Goal: Information Seeking & Learning: Learn about a topic

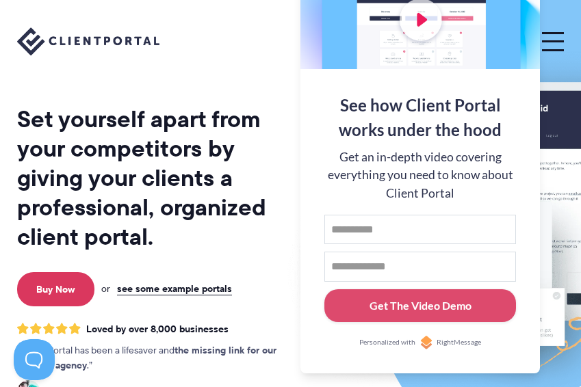
click at [550, 38] on button at bounding box center [553, 41] width 22 height 18
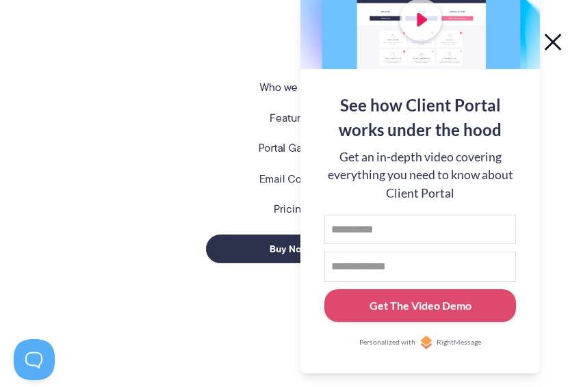
click at [558, 44] on button at bounding box center [553, 41] width 22 height 18
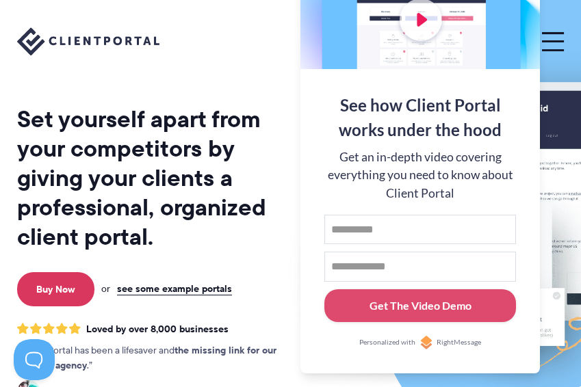
click at [173, 90] on div "Set yourself apart from your competitors by giving your clients a professional,…" at bounding box center [154, 225] width 274 height 384
click at [198, 203] on h1 "Set yourself apart from your competitors by giving your clients a professional,…" at bounding box center [154, 178] width 274 height 147
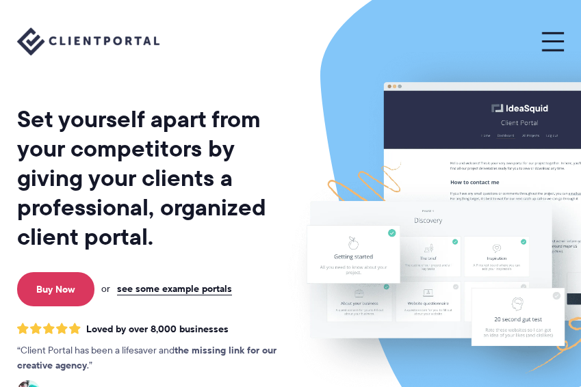
click at [549, 42] on button at bounding box center [553, 41] width 22 height 18
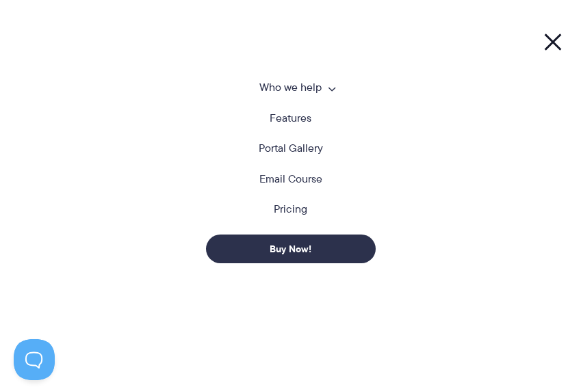
click at [272, 218] on li "Pricing" at bounding box center [290, 219] width 547 height 31
click at [281, 213] on link "Pricing" at bounding box center [291, 209] width 34 height 11
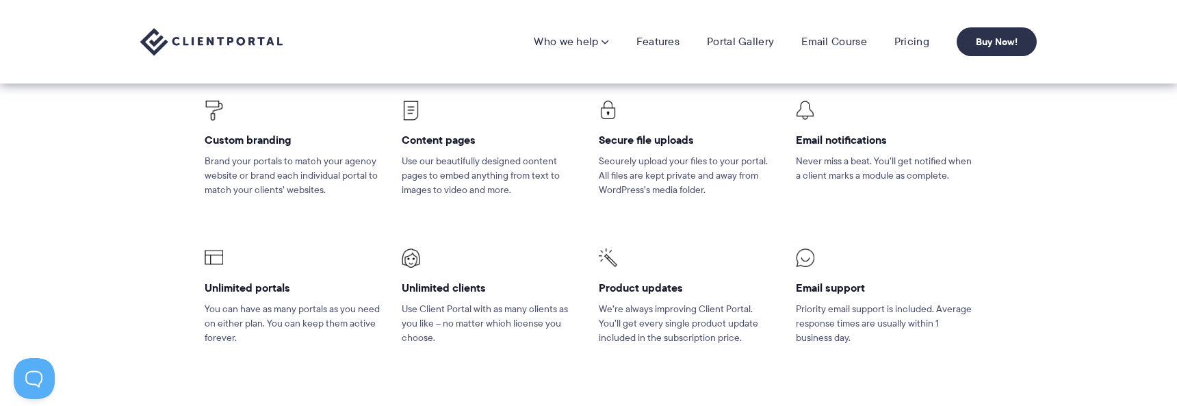
scroll to position [911, 0]
click at [580, 43] on link "Features" at bounding box center [657, 42] width 43 height 14
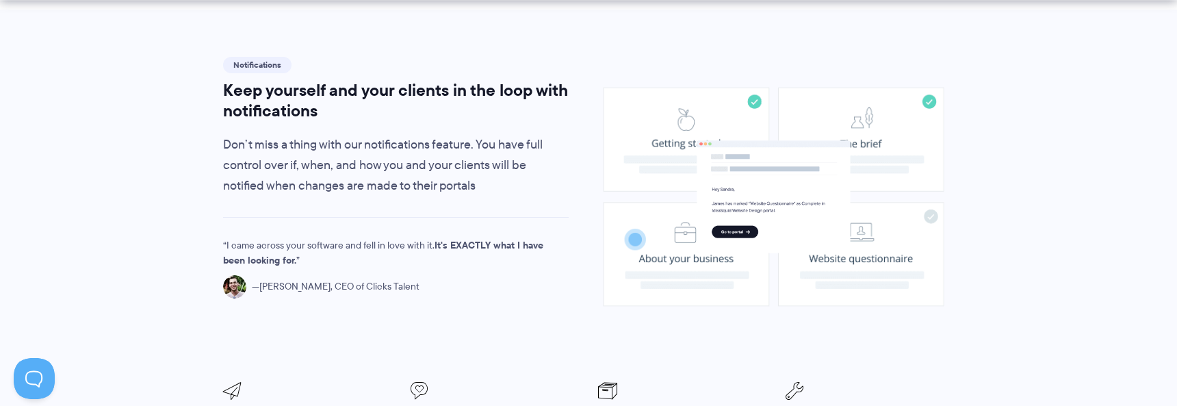
scroll to position [990, 0]
